Goal: Find specific page/section: Find specific page/section

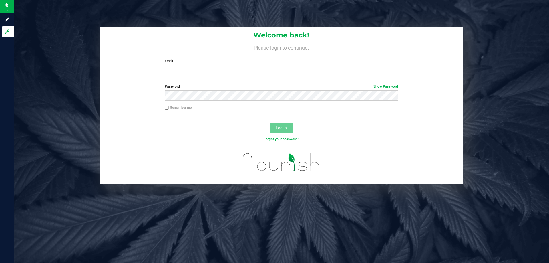
click at [216, 69] on input "Email" at bounding box center [281, 70] width 233 height 10
type input "[EMAIL_ADDRESS][DOMAIN_NAME]"
click at [270, 123] on button "Log In" at bounding box center [281, 128] width 23 height 10
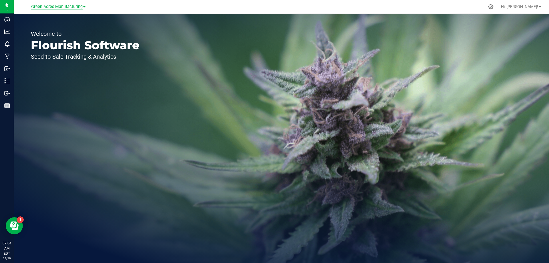
click at [69, 5] on span "Green Acres Manufacturing" at bounding box center [56, 6] width 51 height 5
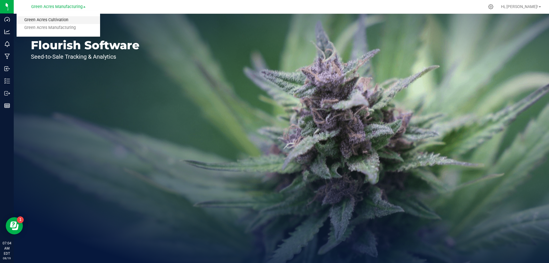
click at [66, 21] on link "Green Acres Cultivation" at bounding box center [58, 20] width 83 height 8
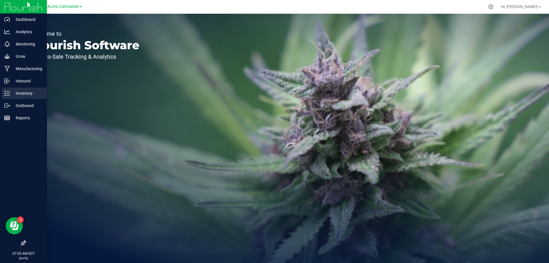
click at [25, 96] on p "Inventory" at bounding box center [27, 93] width 34 height 7
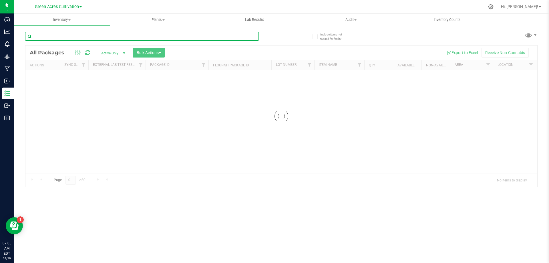
click at [130, 35] on input "text" at bounding box center [142, 36] width 234 height 9
paste input "GA-250709-CKZ-26-FA"
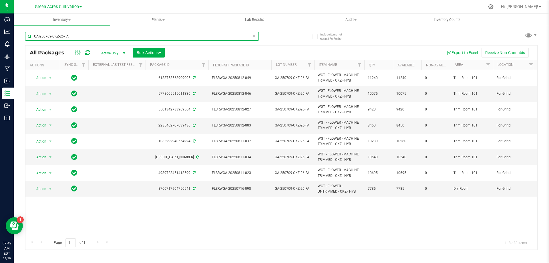
click at [105, 37] on input "GA-250709-CKZ-26-FA" at bounding box center [142, 36] width 234 height 9
paste input "28-CKZ-0"
type input "GA-250728-CKZ-06-FA"
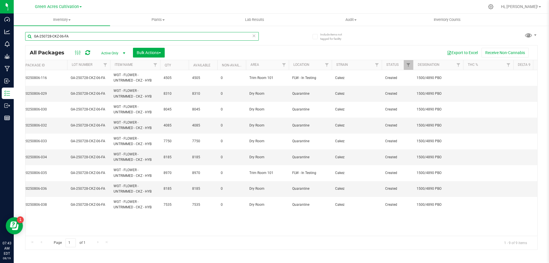
scroll to position [0, 196]
